Goal: Find specific page/section: Find specific page/section

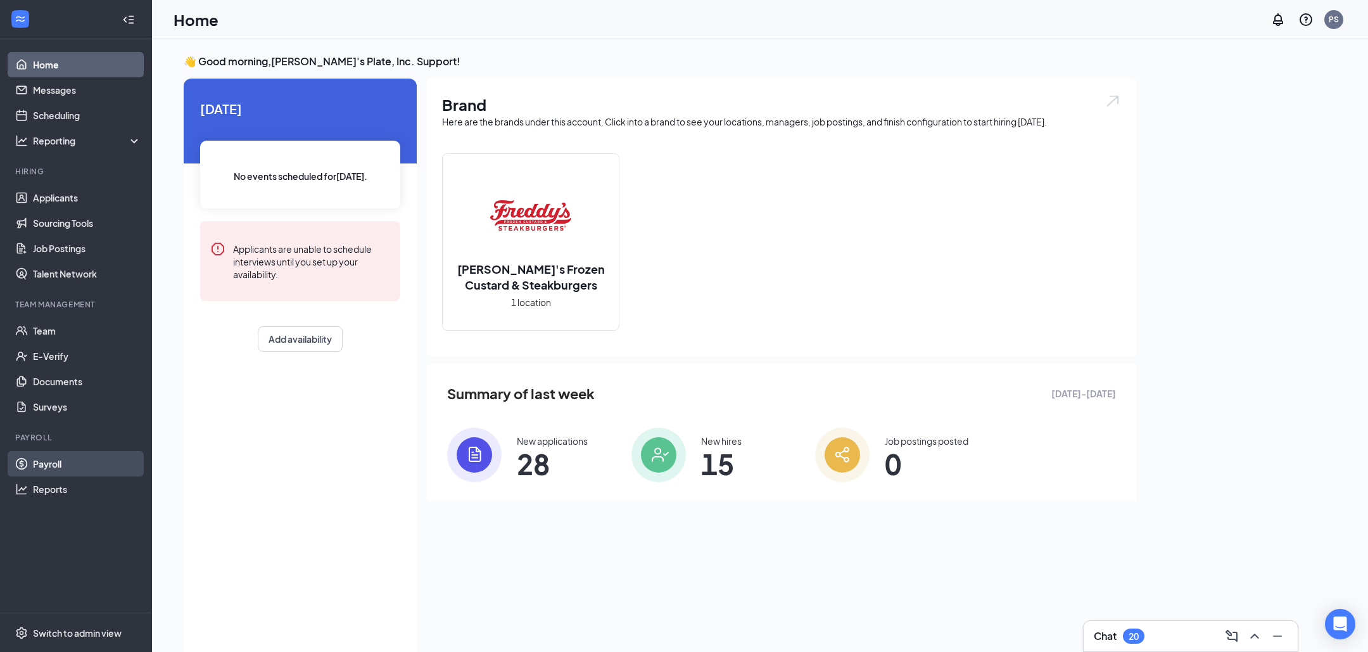
click at [94, 462] on link "Payroll" at bounding box center [87, 463] width 108 height 25
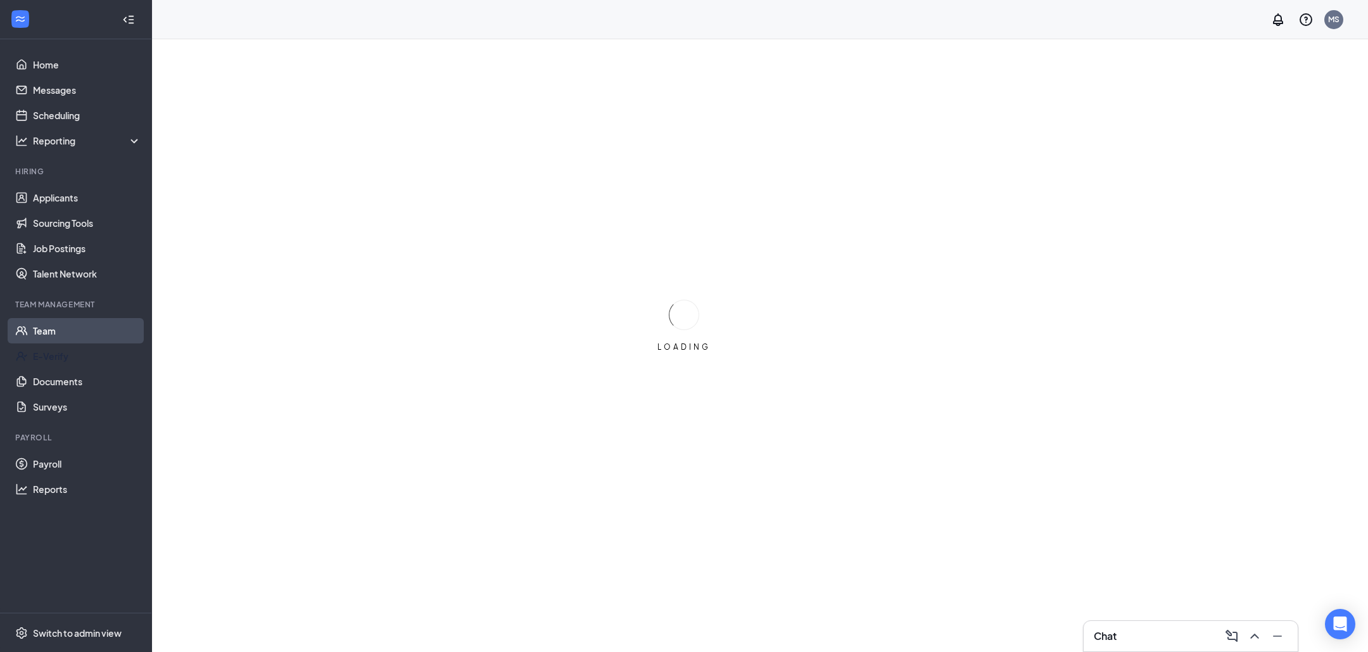
click at [61, 336] on link "Team" at bounding box center [87, 330] width 108 height 25
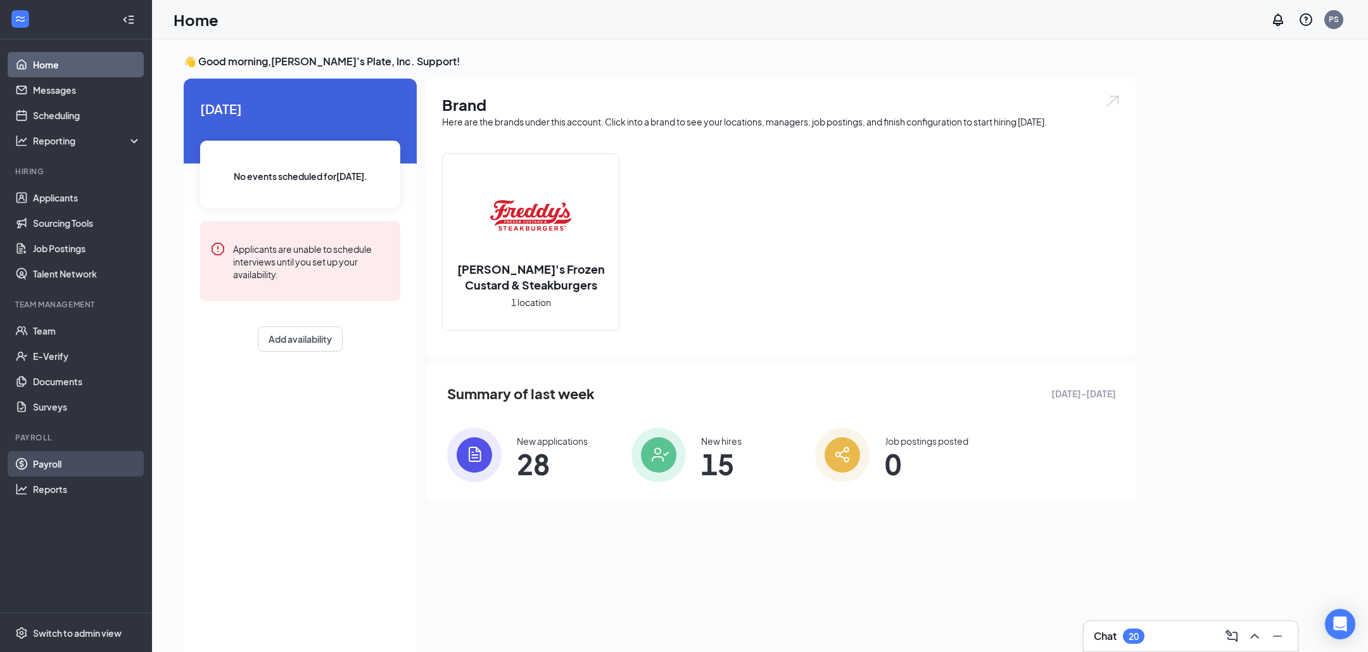
click at [72, 461] on link "Payroll" at bounding box center [87, 463] width 108 height 25
